Goal: Information Seeking & Learning: Check status

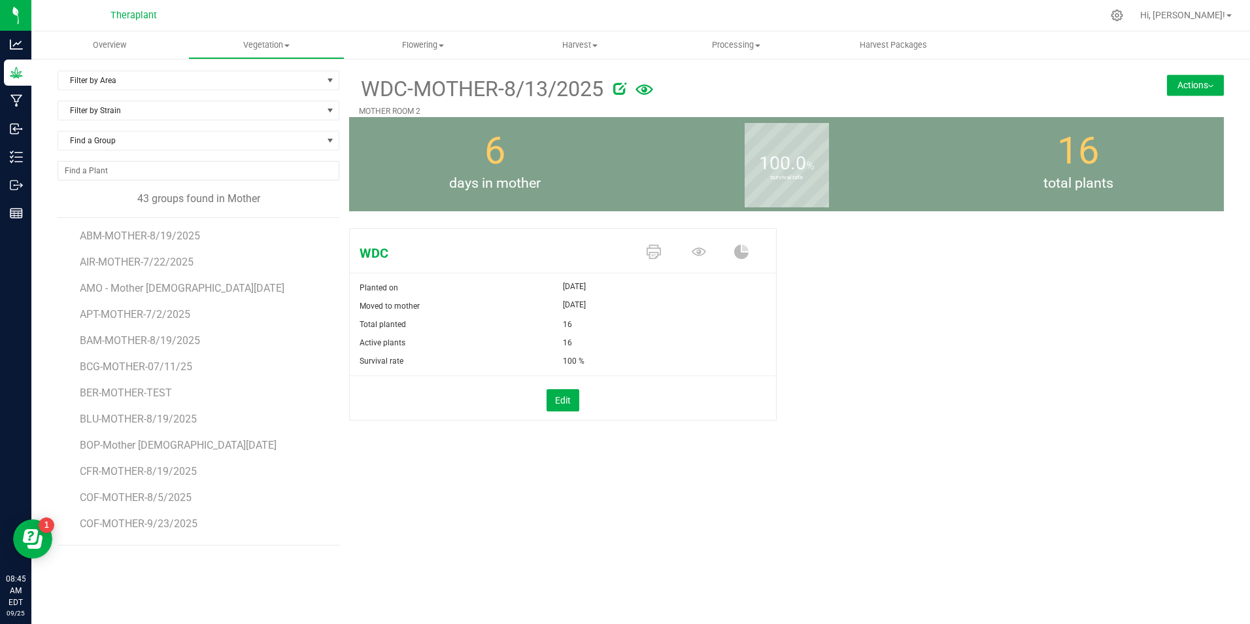
scroll to position [808, 0]
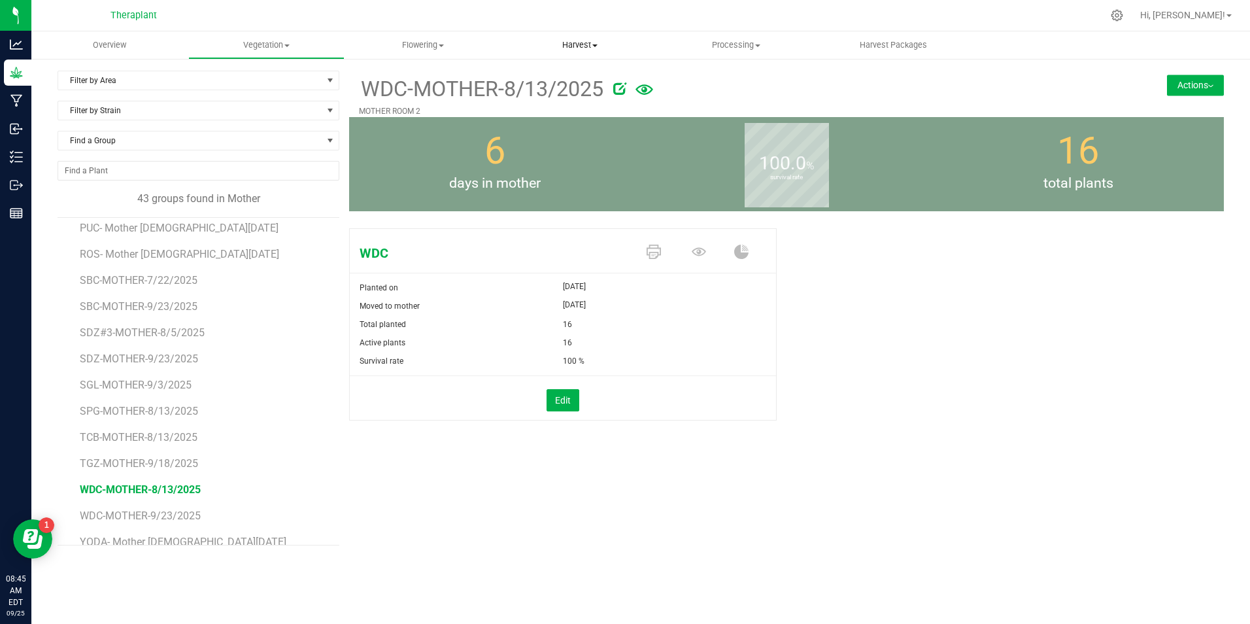
click at [578, 41] on span "Harvest" at bounding box center [580, 45] width 156 height 12
click at [540, 76] on span "Harvests" at bounding box center [538, 78] width 73 height 11
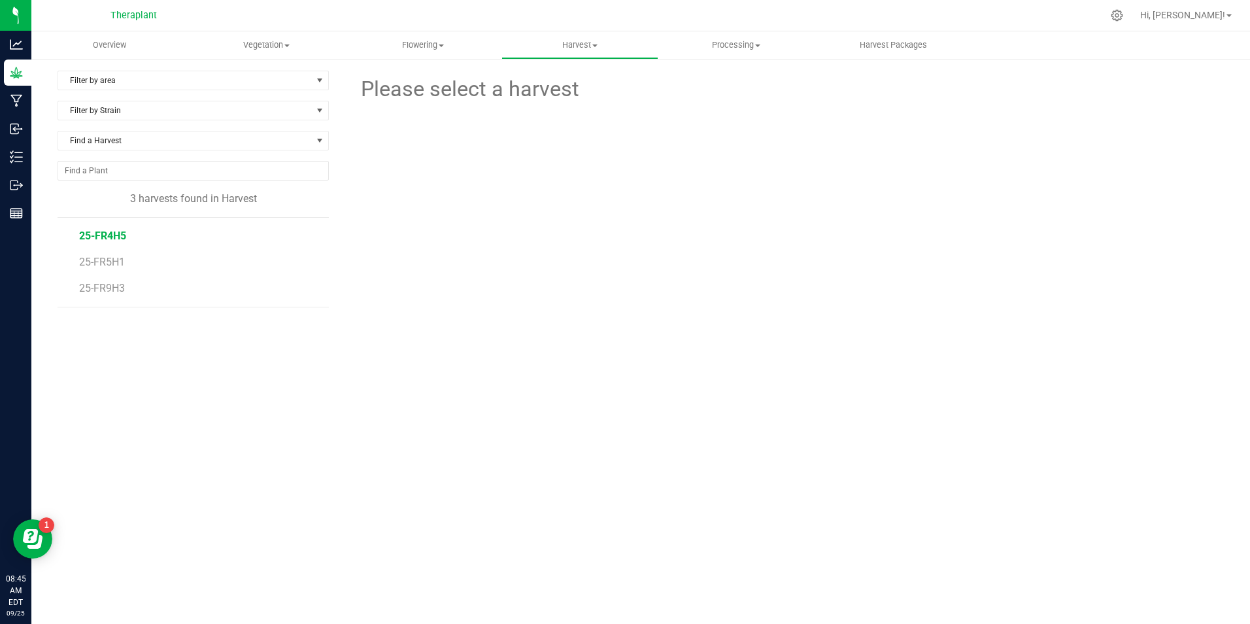
click at [102, 235] on span "25-FR4H5" at bounding box center [102, 236] width 47 height 12
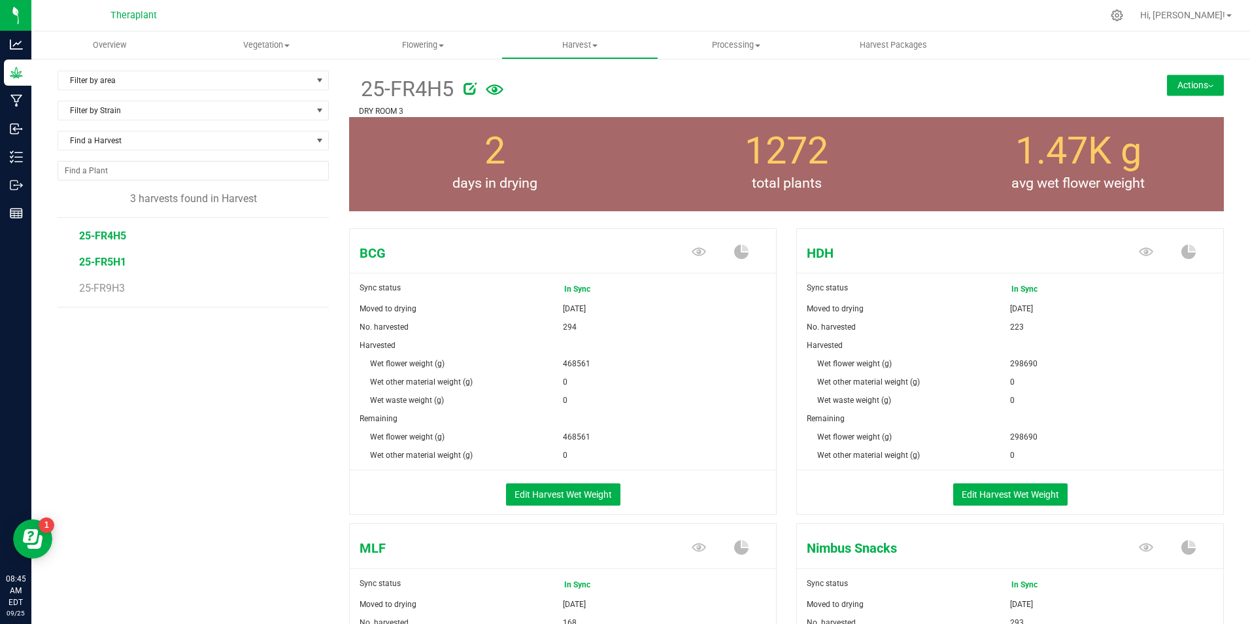
click at [109, 257] on span "25-FR5H1" at bounding box center [102, 262] width 47 height 12
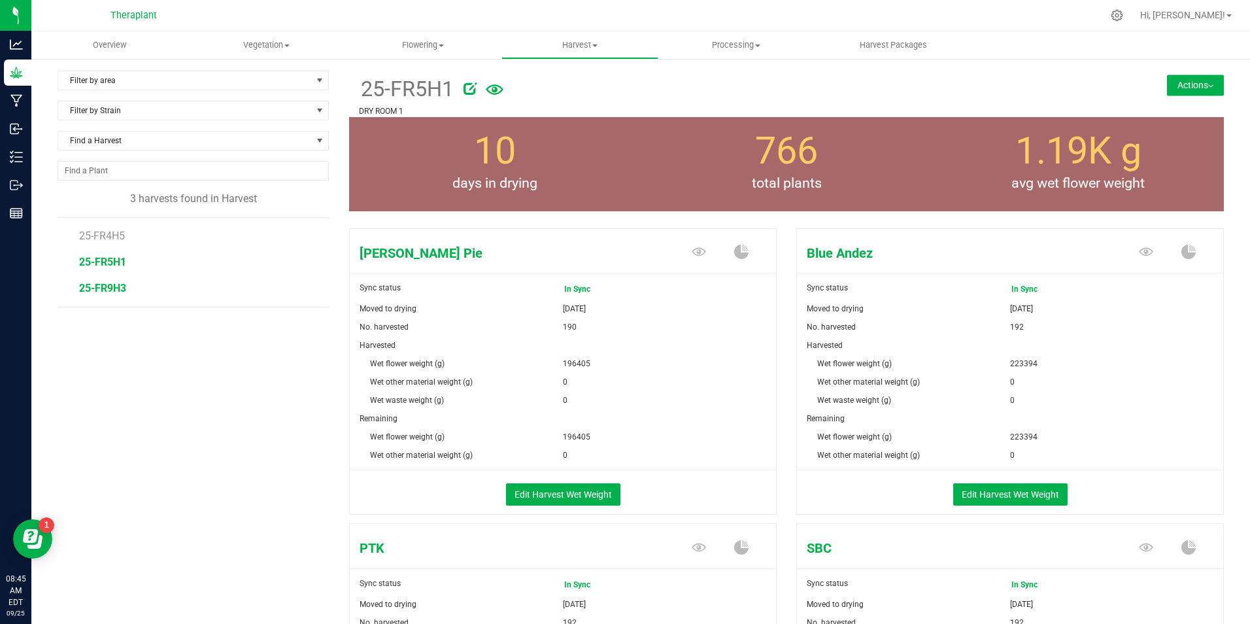
click at [103, 286] on span "25-FR9H3" at bounding box center [102, 288] width 47 height 12
click at [588, 46] on span "Harvest" at bounding box center [580, 45] width 156 height 12
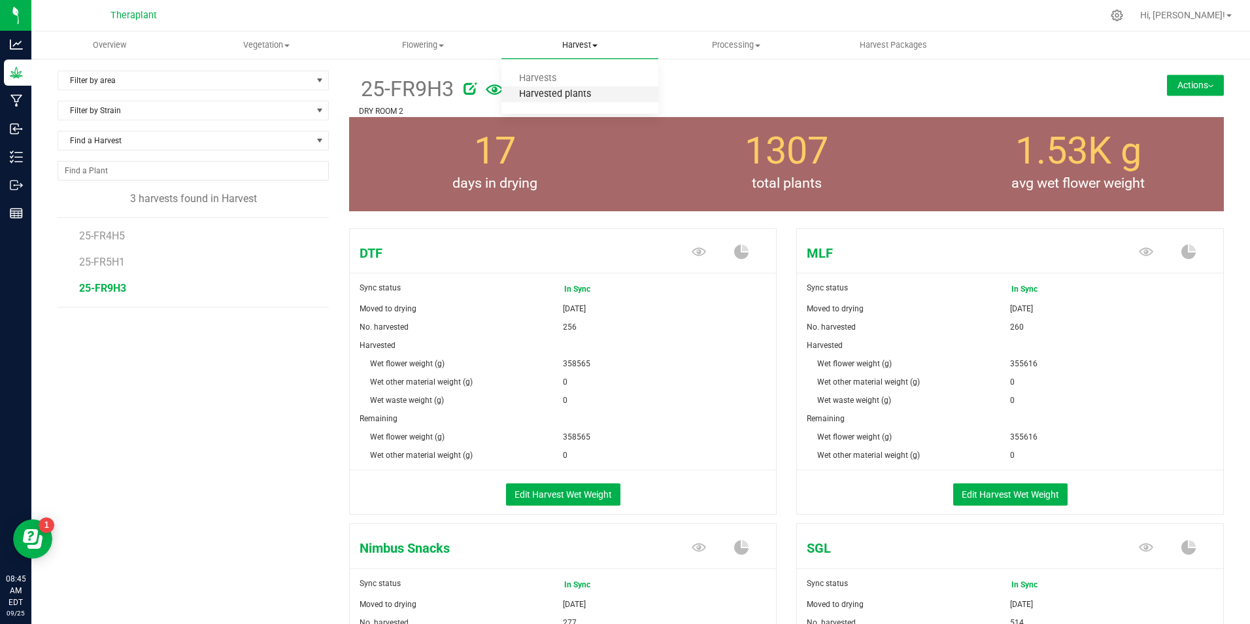
click at [553, 96] on span "Harvested plants" at bounding box center [555, 94] width 107 height 11
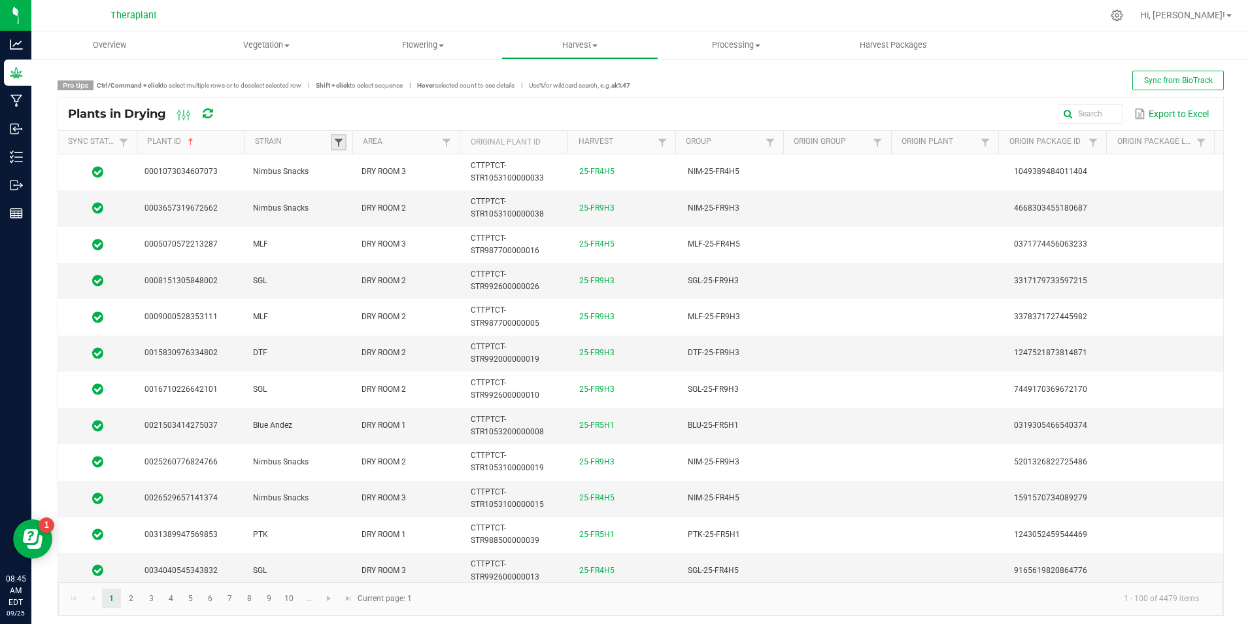
click at [341, 138] on span at bounding box center [339, 142] width 10 height 10
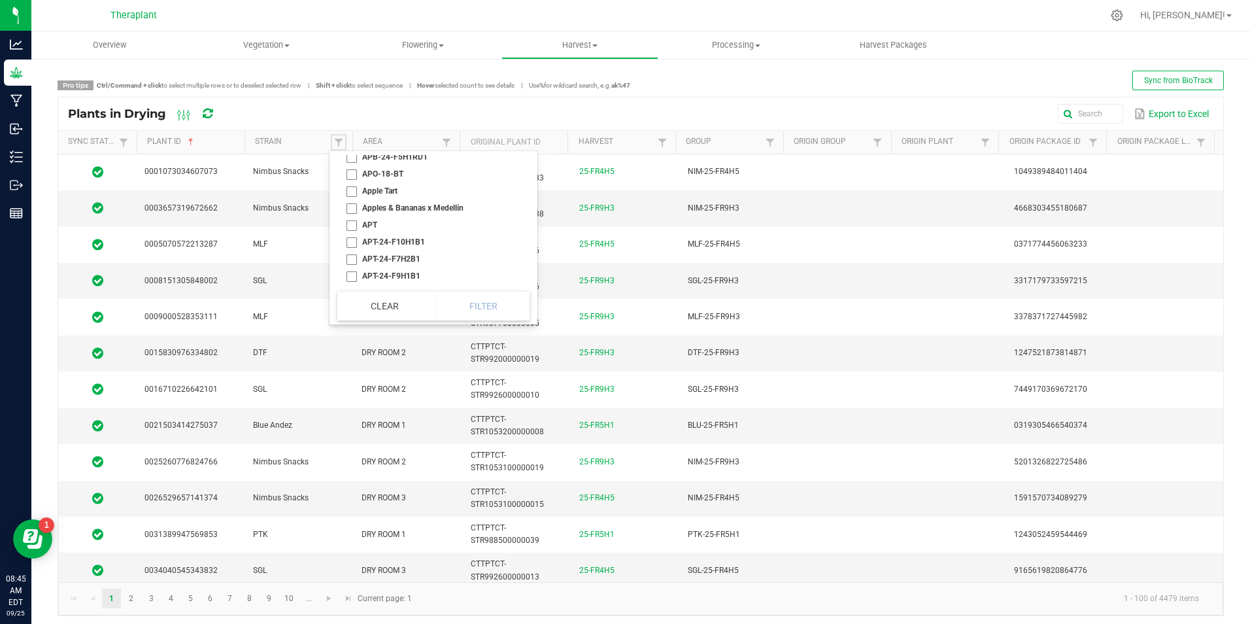
scroll to position [719, 0]
click at [476, 108] on div "Export to Excel" at bounding box center [724, 114] width 978 height 22
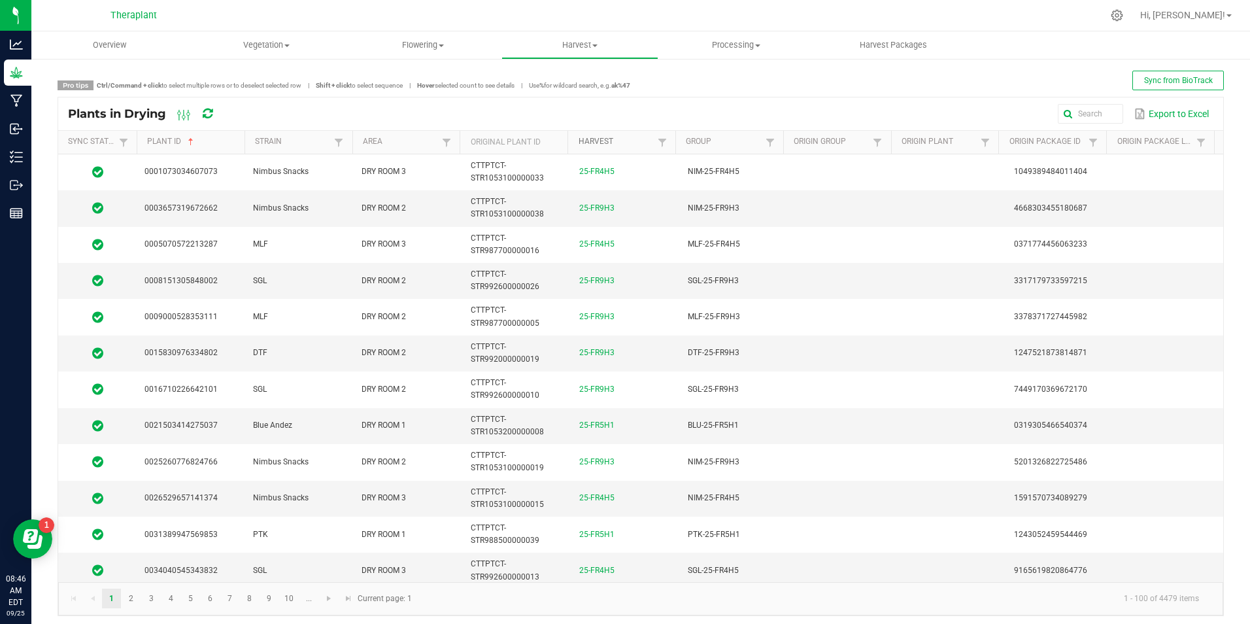
click at [585, 139] on link "Harvest" at bounding box center [617, 142] width 76 height 10
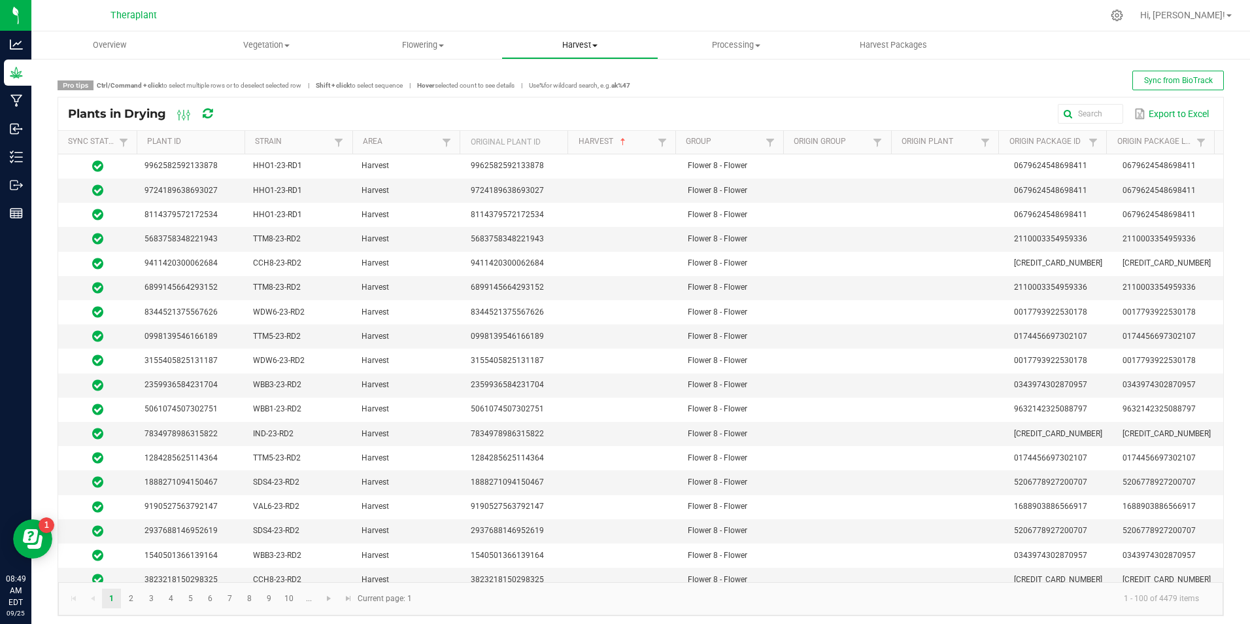
click at [594, 39] on uib-tab-heading "Harvest Harvests Harvested plants" at bounding box center [580, 45] width 156 height 26
click at [598, 75] on li "Harvests" at bounding box center [580, 79] width 157 height 16
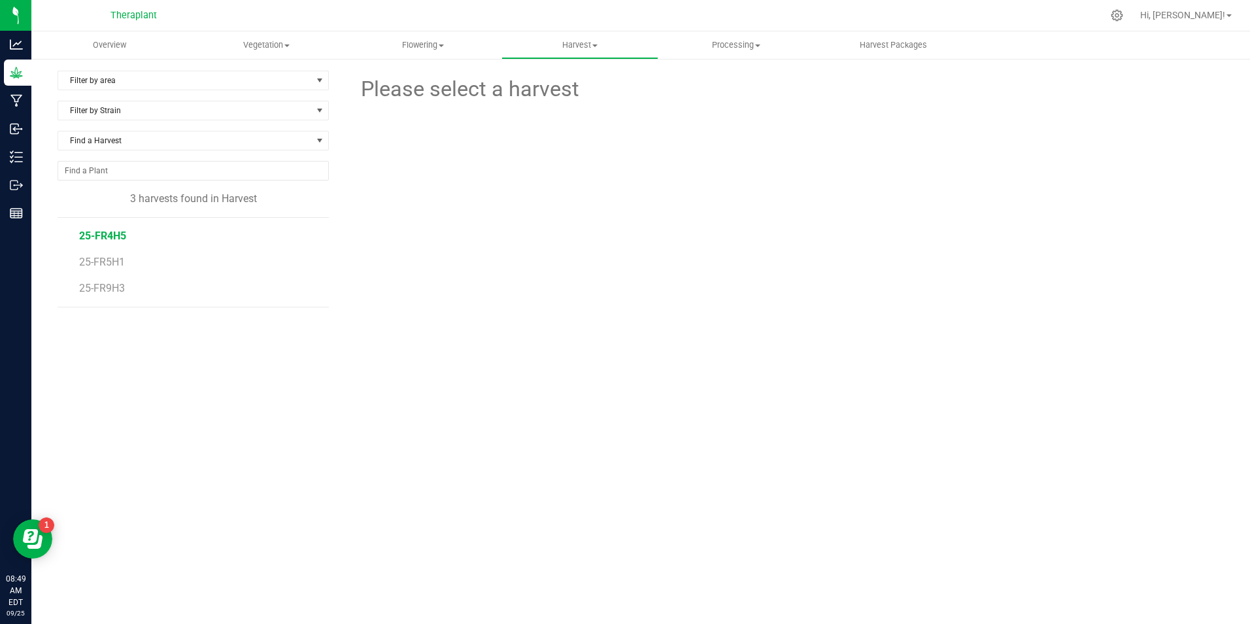
click at [120, 230] on span "25-FR4H5" at bounding box center [102, 236] width 47 height 12
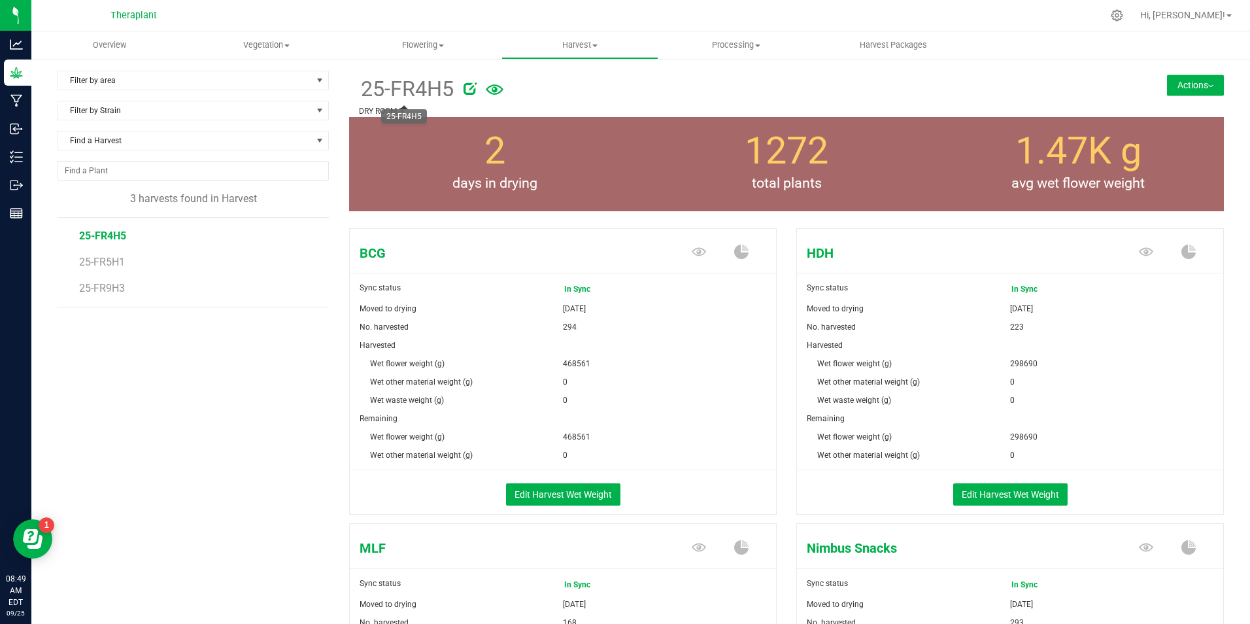
drag, startPoint x: 357, startPoint y: 84, endPoint x: 449, endPoint y: 102, distance: 93.4
click at [449, 102] on span "25-FR4H5" at bounding box center [406, 89] width 95 height 32
click at [156, 396] on div "Filter by area Filter by area All Curing - Proc. DRY ROOM 1 DRY ROOM 2 DRY ROOM…" at bounding box center [204, 604] width 292 height 1067
click at [564, 52] on uib-tab-heading "Harvest Harvests Harvested plants" at bounding box center [580, 45] width 156 height 26
click at [569, 99] on span "Harvested plants" at bounding box center [555, 94] width 107 height 11
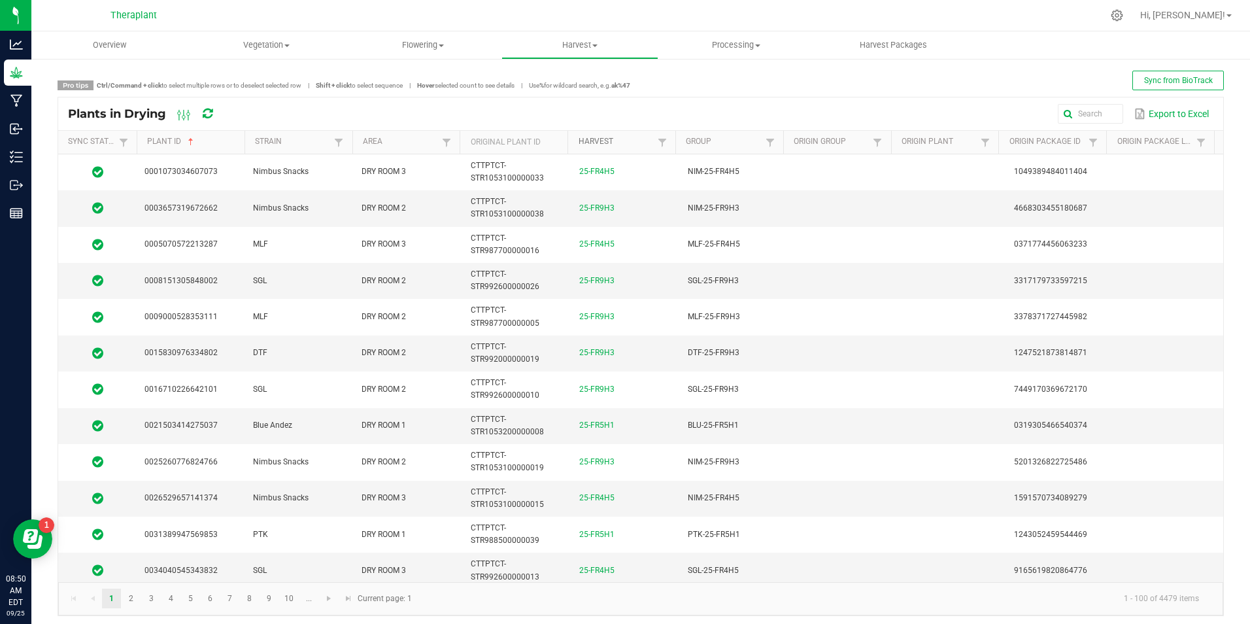
click at [605, 141] on link "Harvest" at bounding box center [617, 142] width 76 height 10
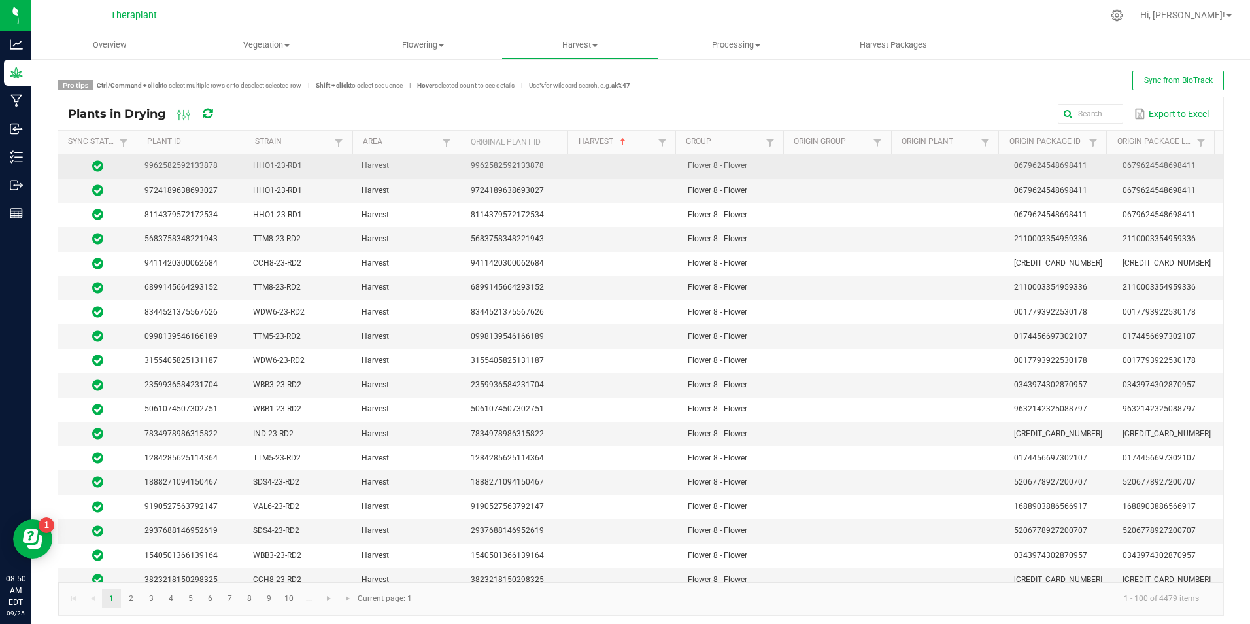
click at [173, 160] on td "9962582592133878" at bounding box center [191, 166] width 109 height 24
click at [95, 167] on icon at bounding box center [97, 166] width 11 height 13
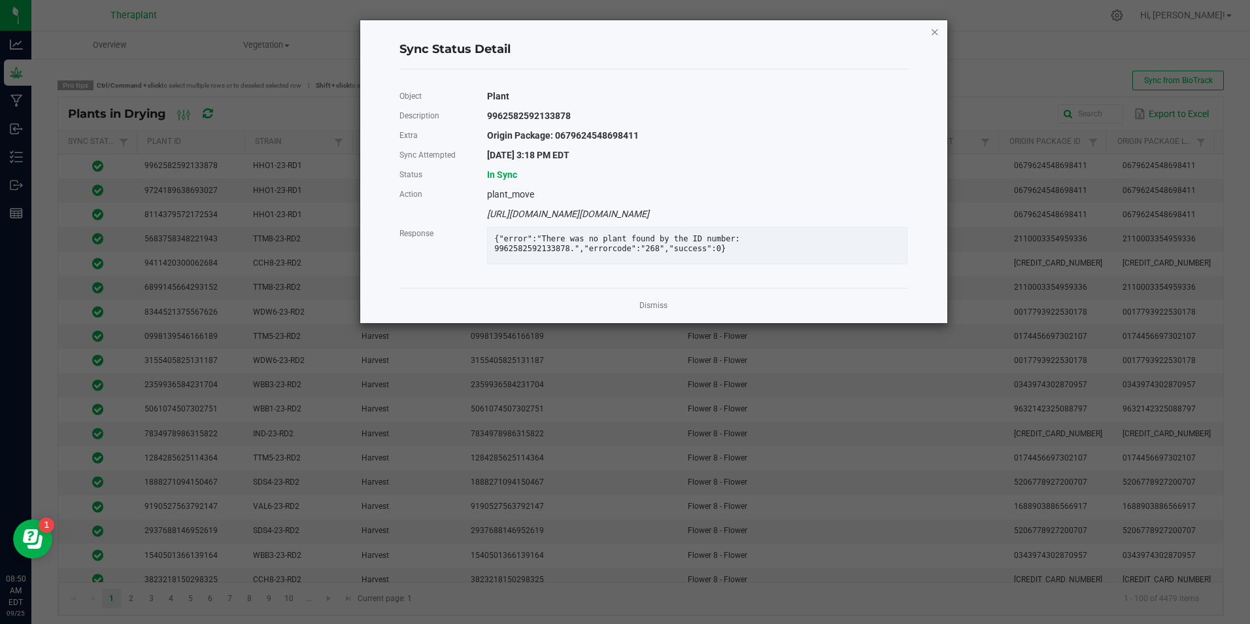
click at [932, 33] on icon "Close" at bounding box center [935, 32] width 9 height 16
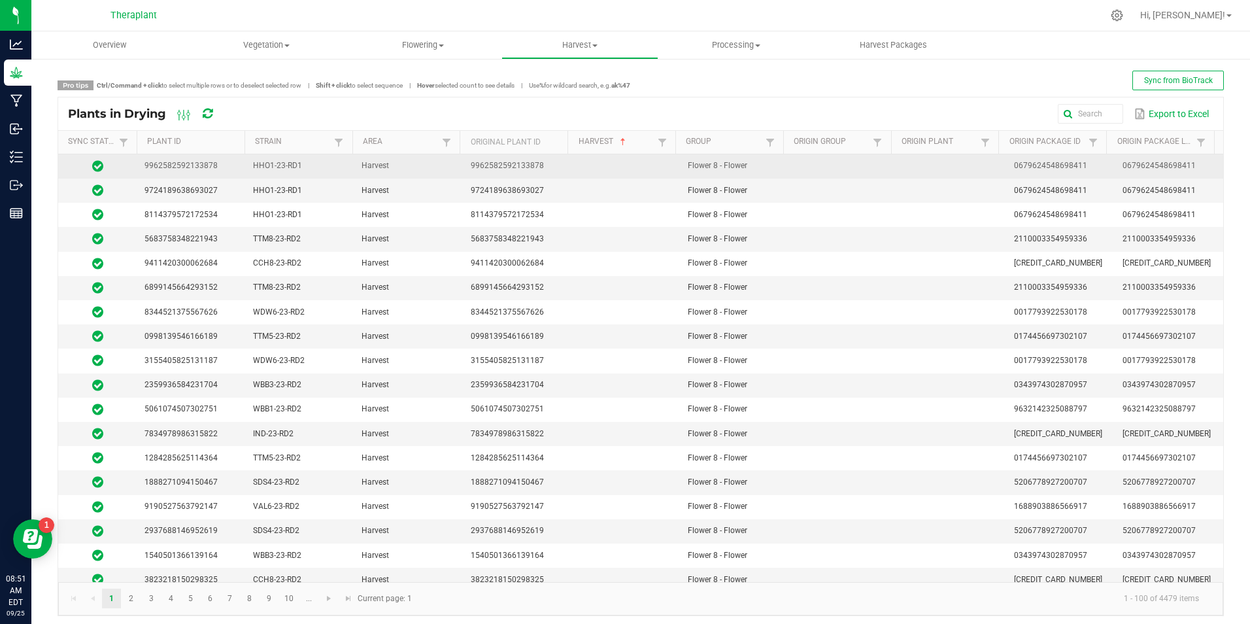
click at [510, 169] on span "9962582592133878" at bounding box center [507, 165] width 73 height 9
click at [96, 167] on icon at bounding box center [97, 166] width 11 height 13
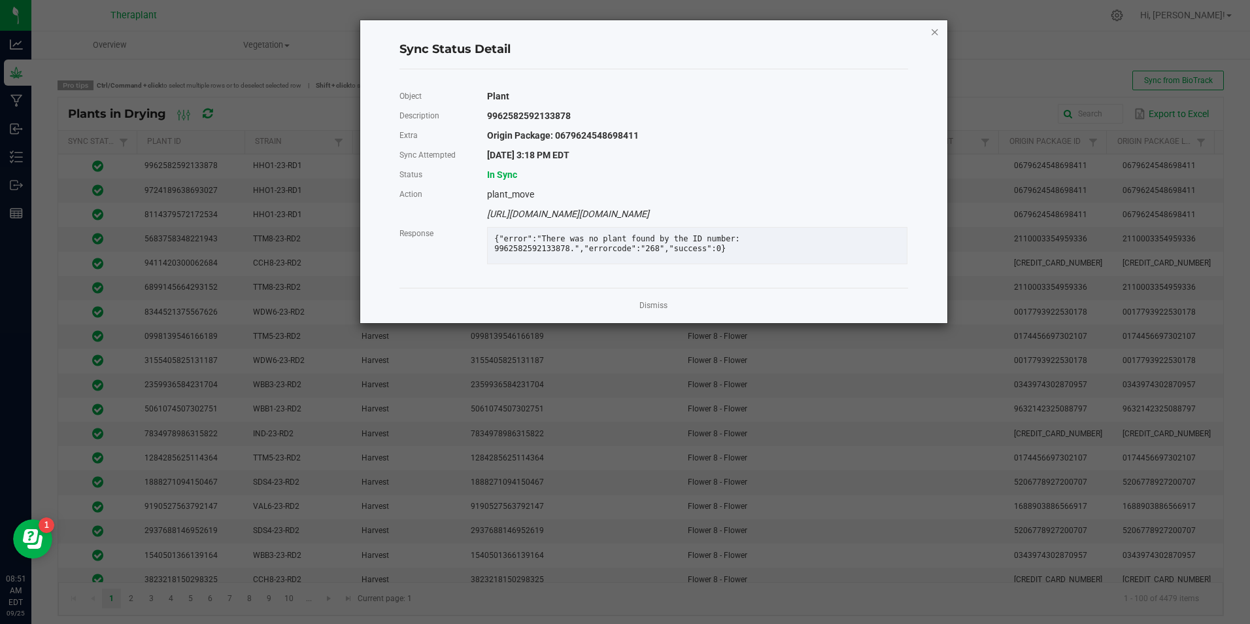
click at [935, 35] on icon "Close" at bounding box center [935, 32] width 9 height 16
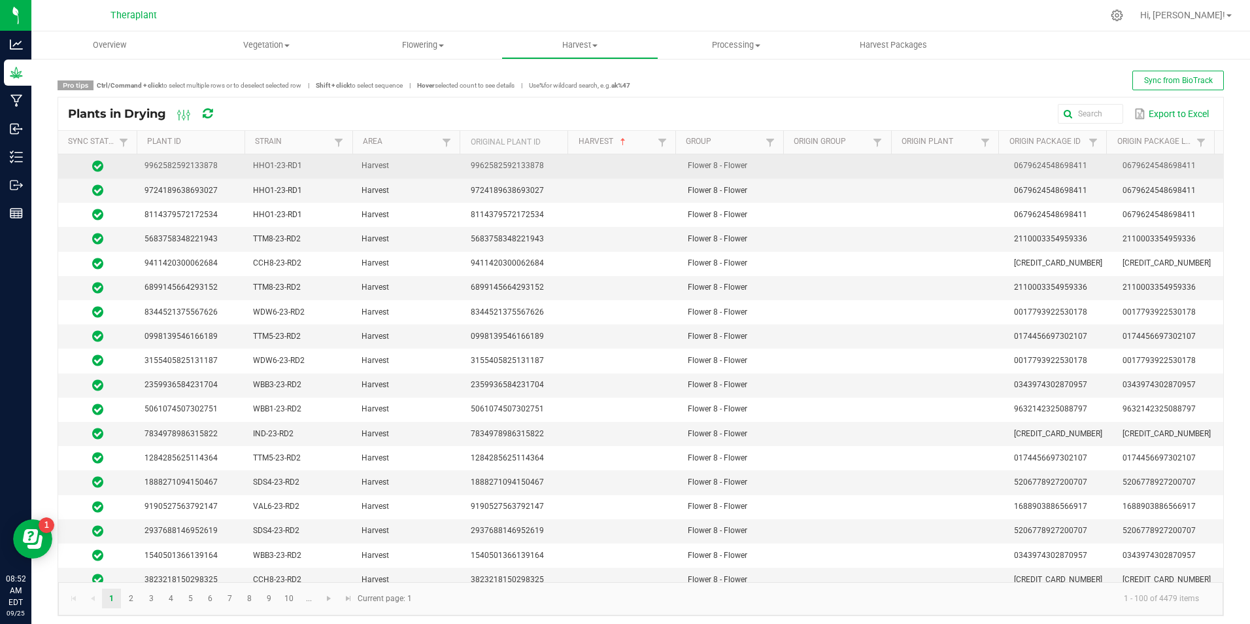
click at [100, 169] on icon at bounding box center [97, 166] width 11 height 13
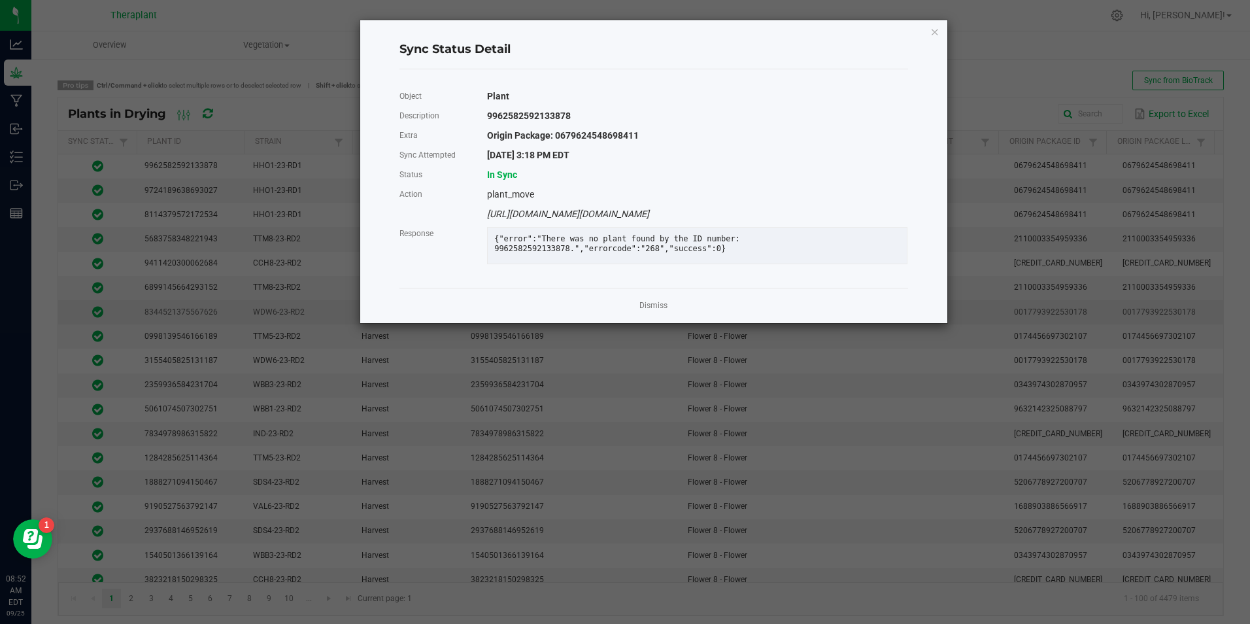
click at [651, 311] on link "Dismiss" at bounding box center [654, 305] width 28 height 11
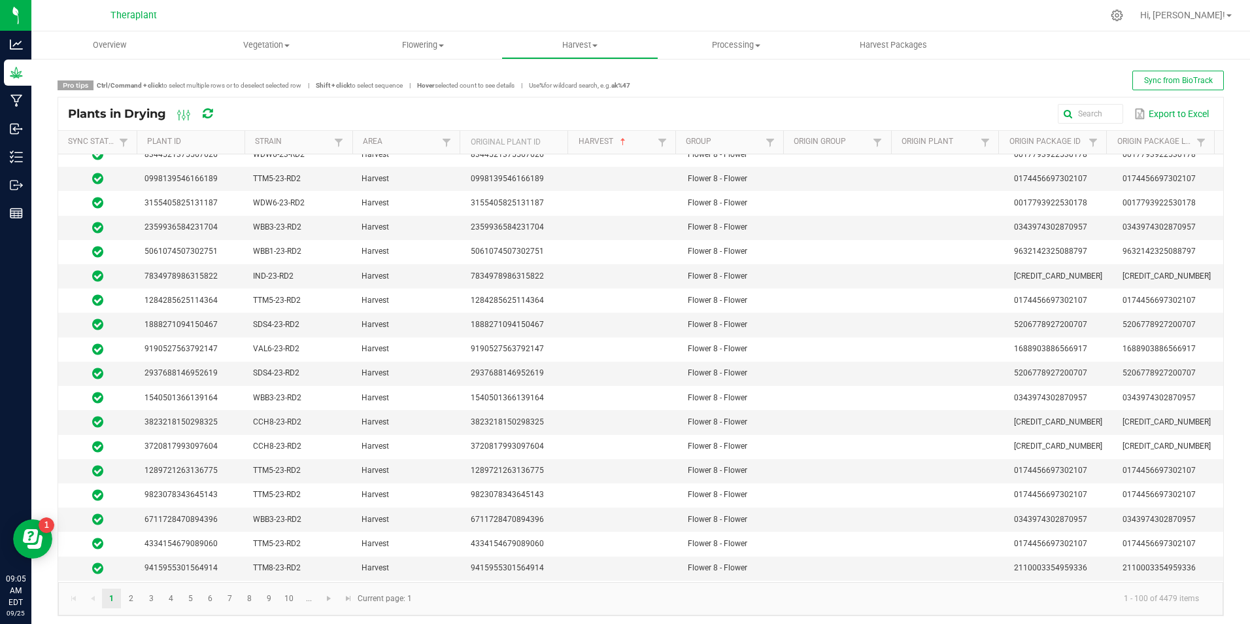
scroll to position [196, 0]
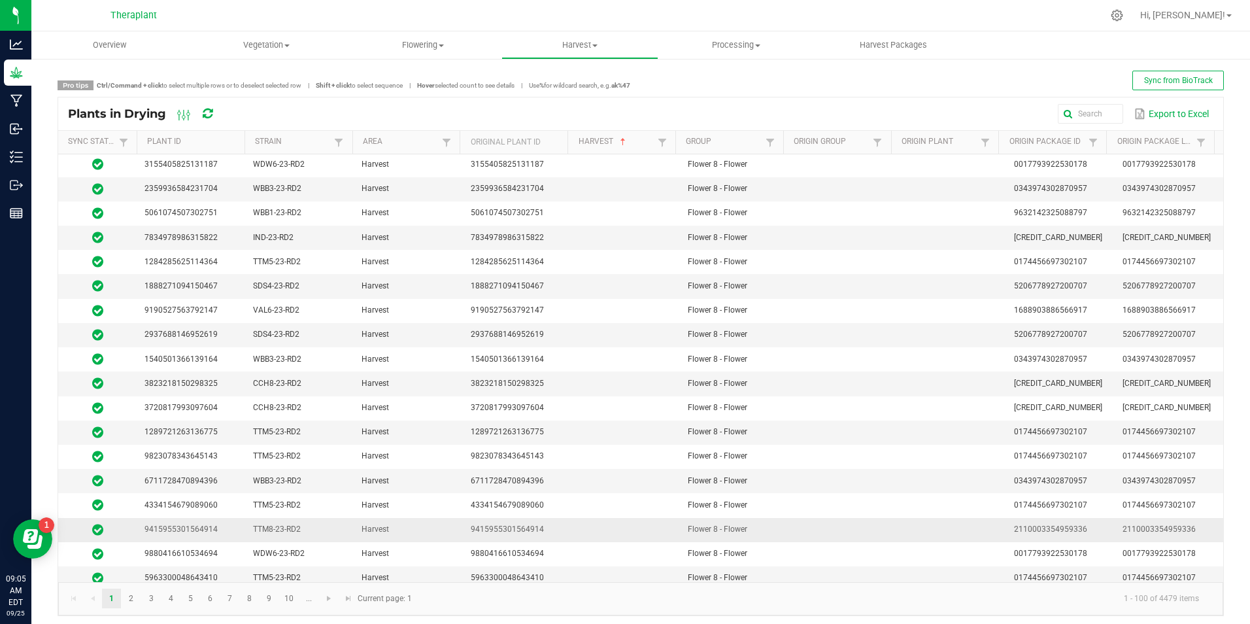
click at [103, 526] on icon at bounding box center [97, 529] width 11 height 13
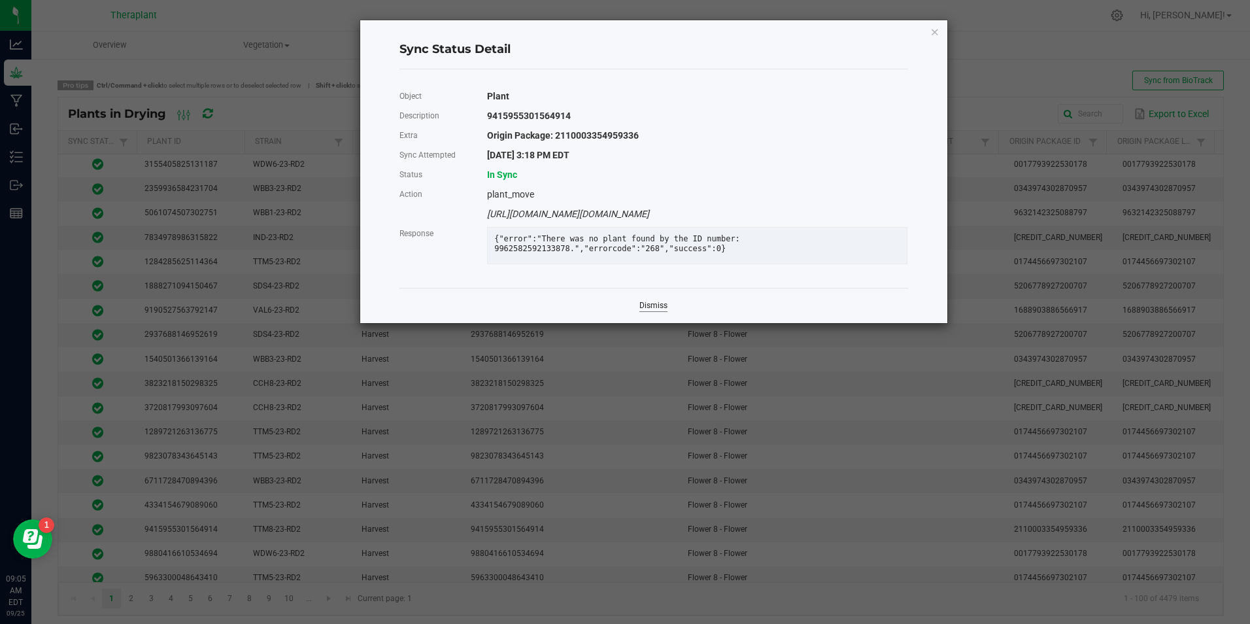
click at [652, 311] on link "Dismiss" at bounding box center [654, 305] width 28 height 11
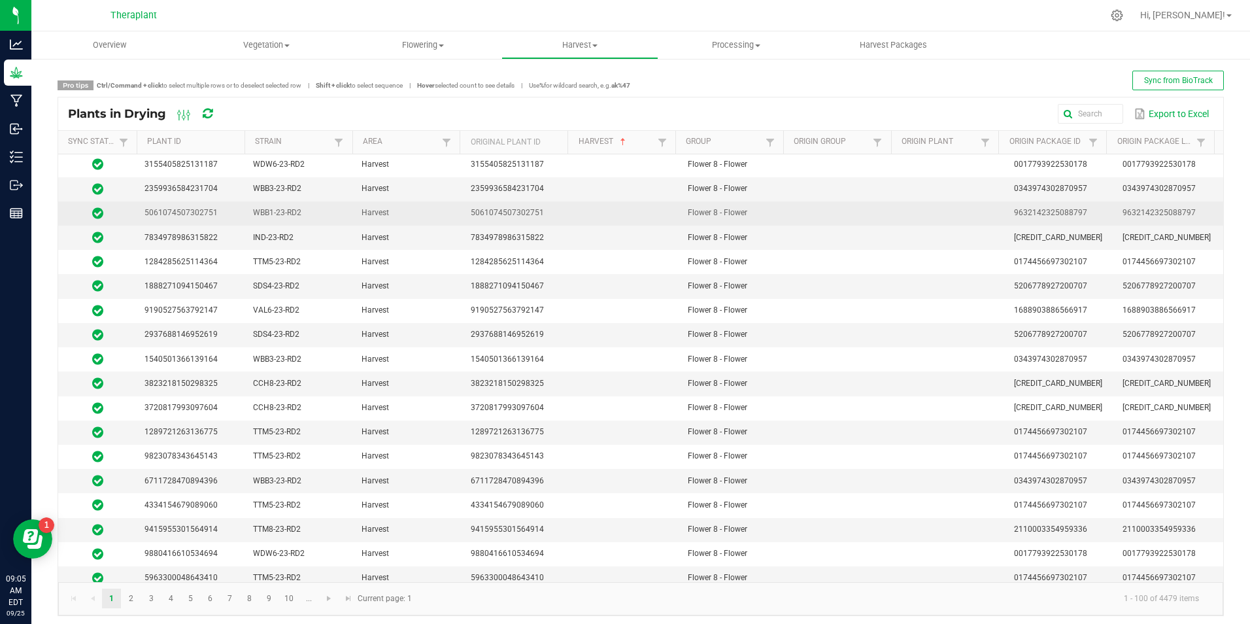
click at [286, 212] on span "WBB1-23-RD2" at bounding box center [277, 212] width 48 height 9
click at [146, 209] on span "5061074507302751" at bounding box center [181, 212] width 73 height 9
click at [100, 210] on icon at bounding box center [97, 213] width 11 height 13
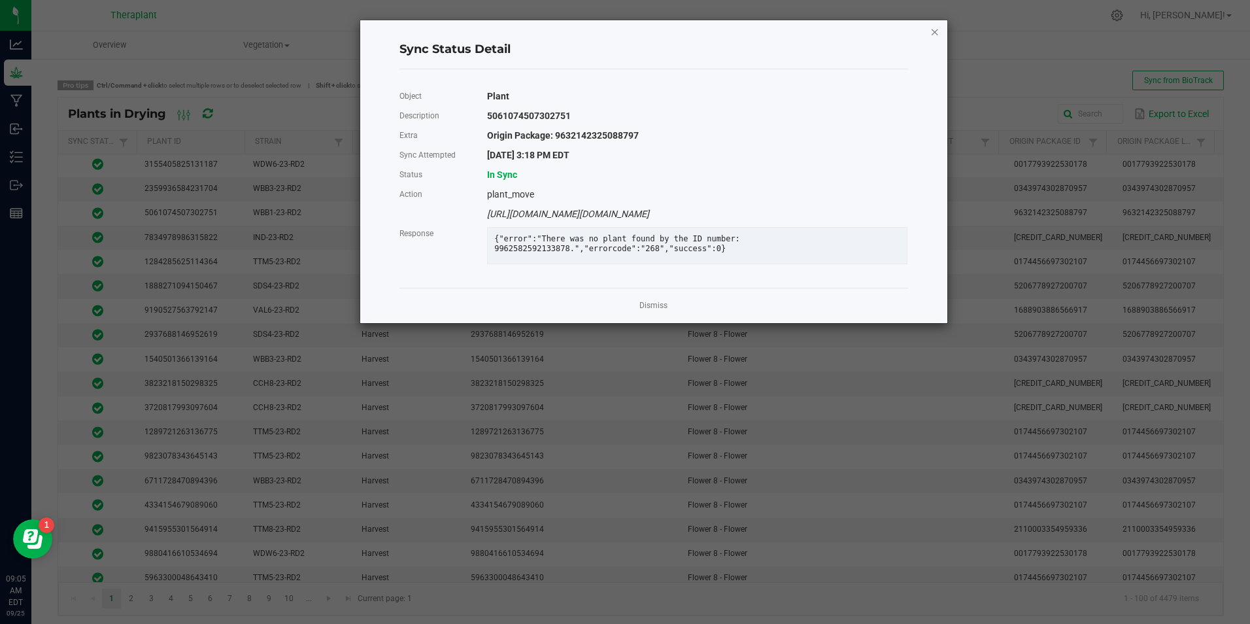
click at [938, 35] on icon "Close" at bounding box center [935, 32] width 9 height 16
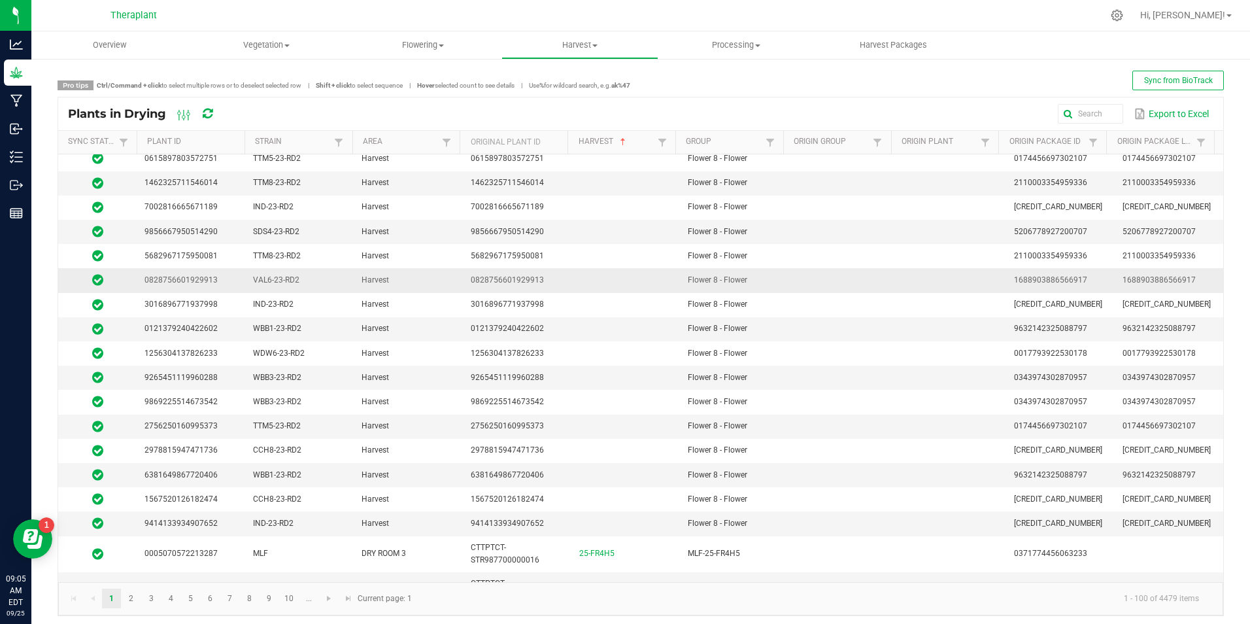
scroll to position [1308, 0]
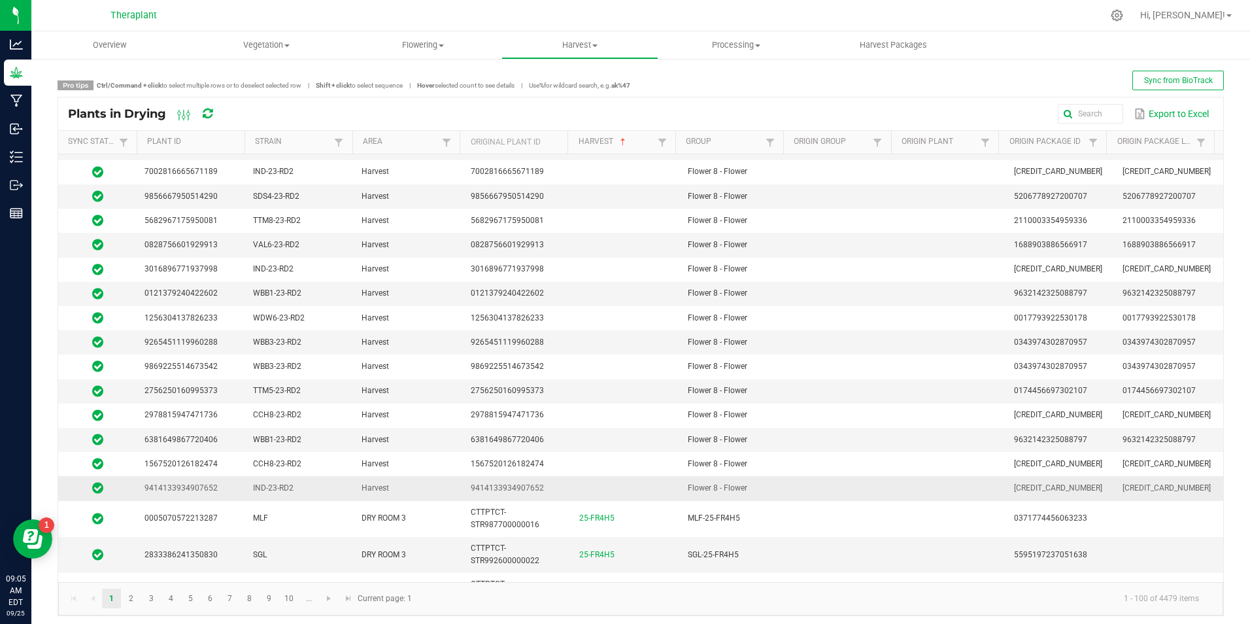
click at [91, 487] on span at bounding box center [97, 487] width 63 height 13
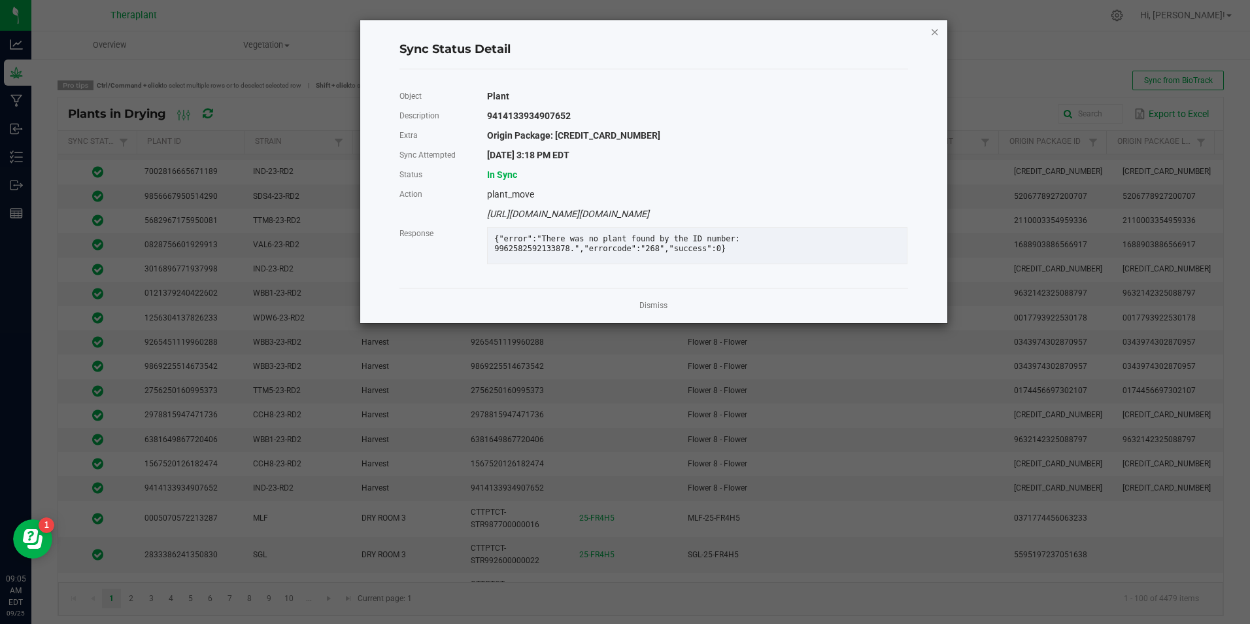
click at [933, 29] on icon "Close" at bounding box center [935, 32] width 9 height 16
